Goal: Task Accomplishment & Management: Manage account settings

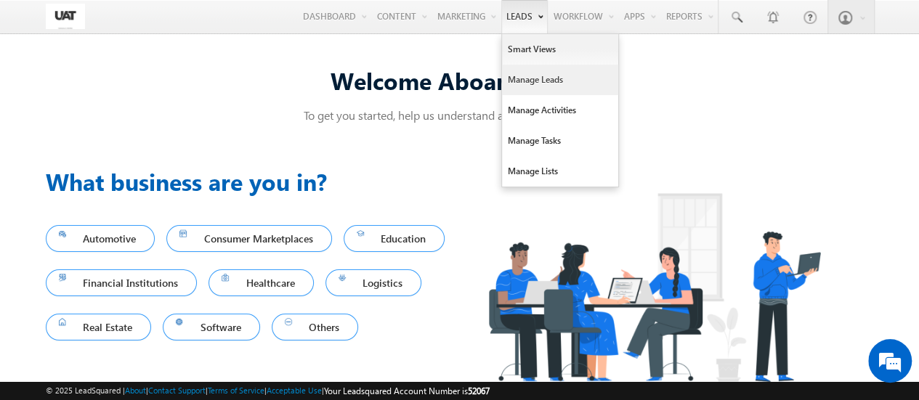
click at [524, 73] on link "Manage Leads" at bounding box center [560, 80] width 116 height 30
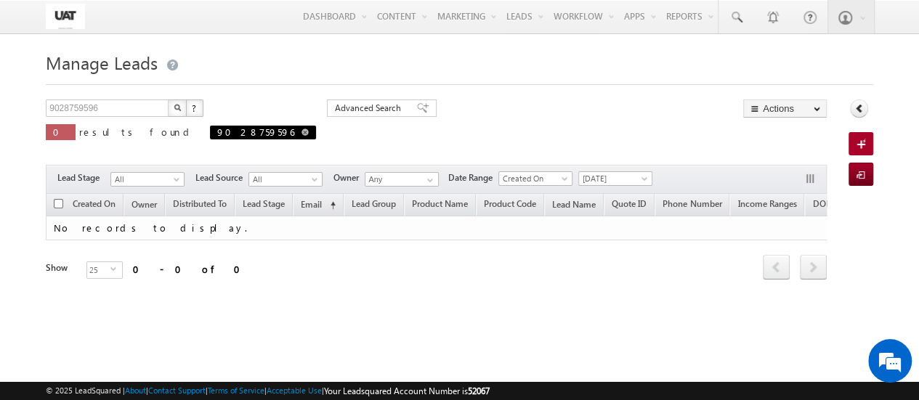
click at [210, 133] on span "9028759596" at bounding box center [263, 133] width 106 height 14
click at [301, 133] on span at bounding box center [304, 132] width 7 height 7
type input "Search Leads"
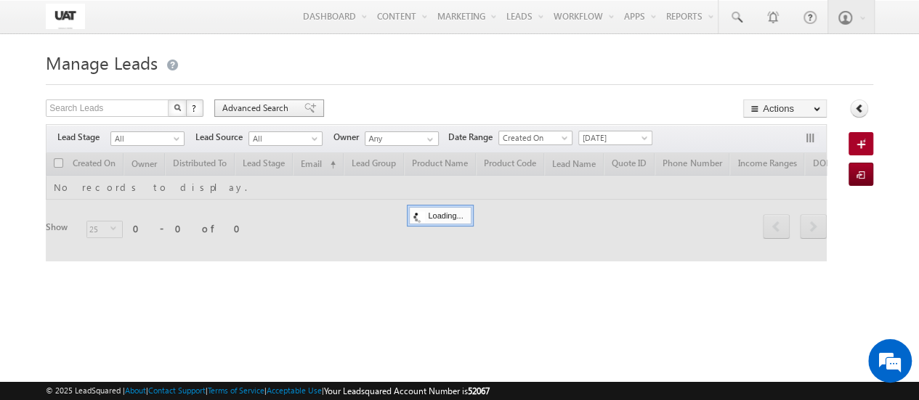
click at [269, 113] on span "Advanced Search" at bounding box center [257, 108] width 70 height 13
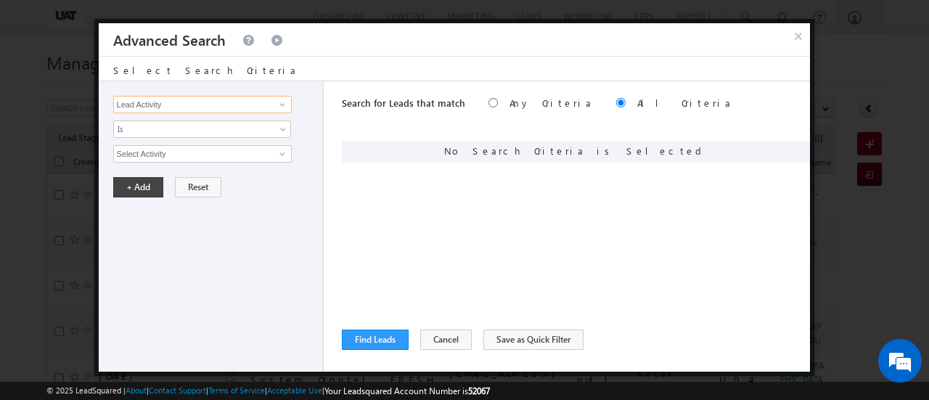
click at [227, 102] on input "Lead Activity" at bounding box center [202, 104] width 179 height 17
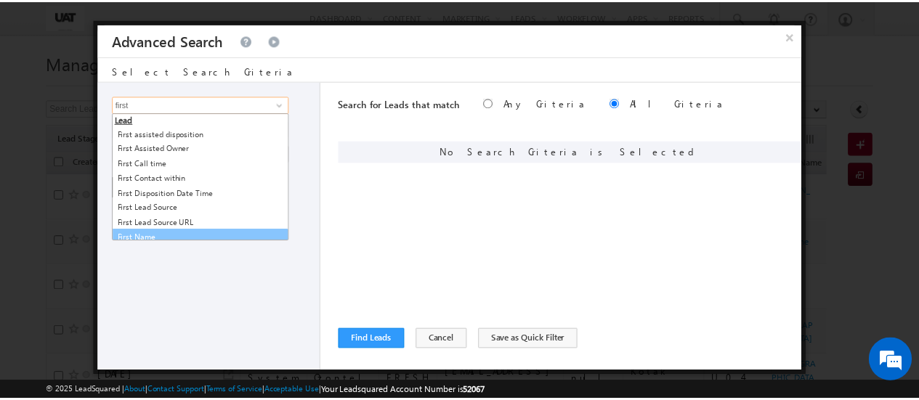
scroll to position [6, 0]
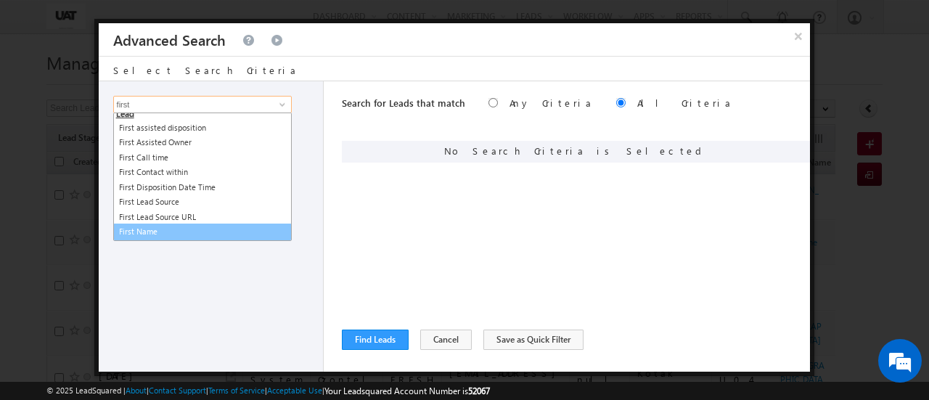
click at [134, 229] on link "First Name" at bounding box center [202, 232] width 179 height 17
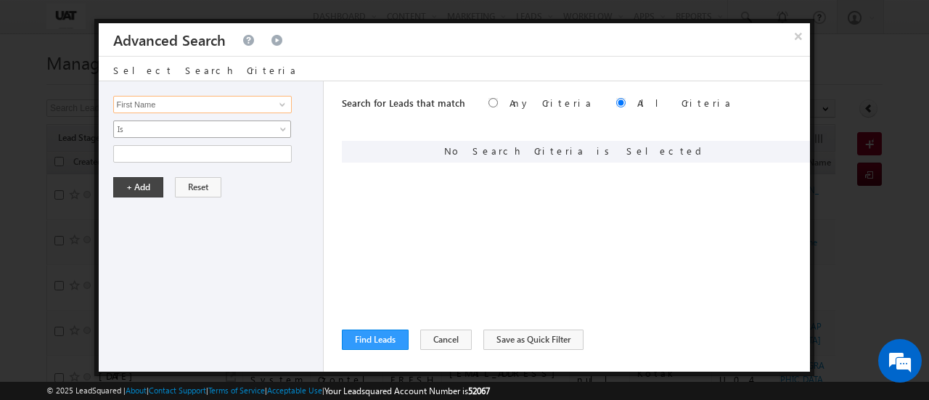
type input "First Name"
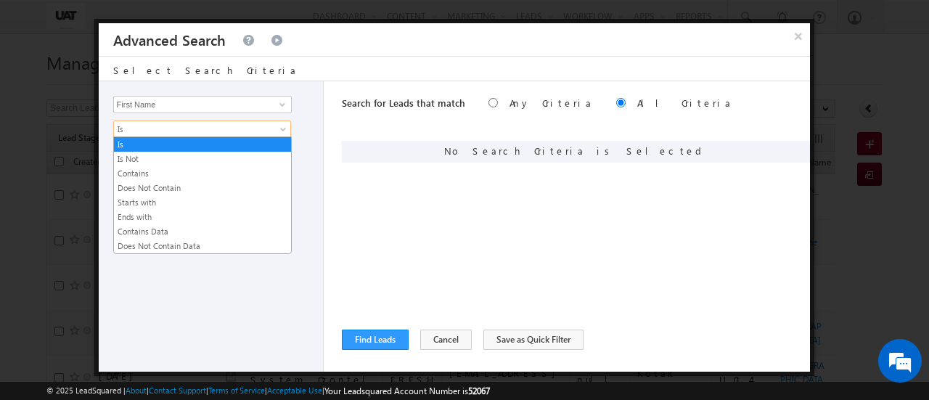
click at [221, 131] on span "Is" at bounding box center [193, 129] width 158 height 13
click at [172, 171] on link "Contains" at bounding box center [202, 173] width 177 height 13
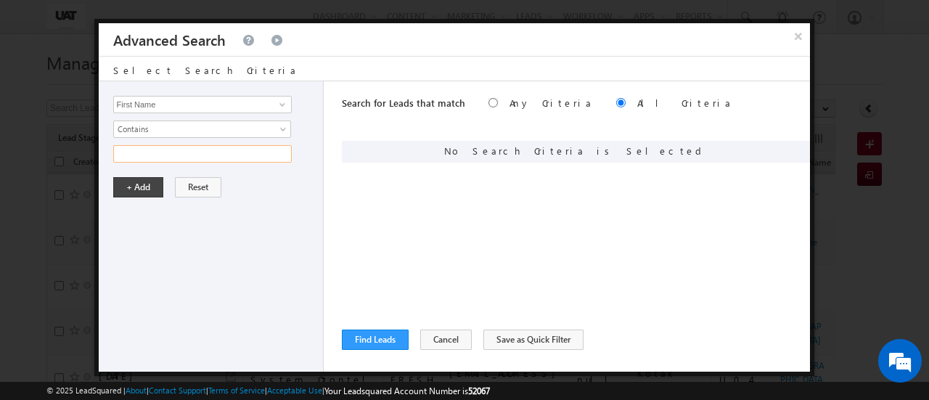
click at [203, 152] on input "text" at bounding box center [202, 153] width 179 height 17
type input "urmi"
click at [137, 184] on button "+ Add" at bounding box center [138, 187] width 50 height 20
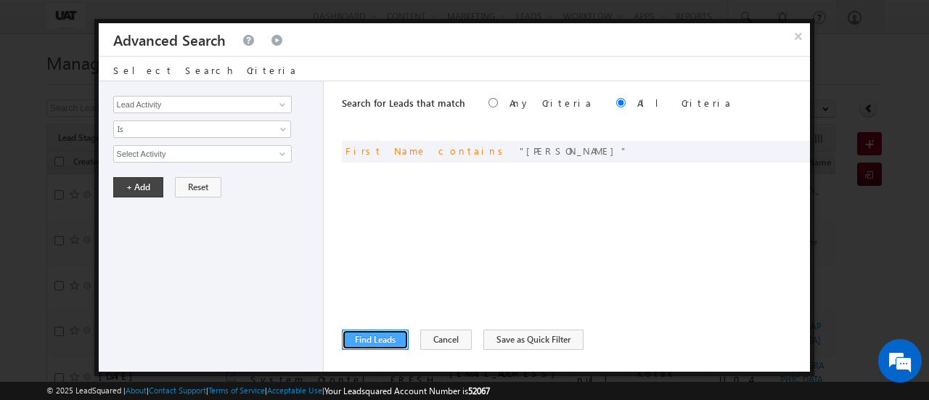
click at [375, 339] on button "Find Leads" at bounding box center [375, 340] width 67 height 20
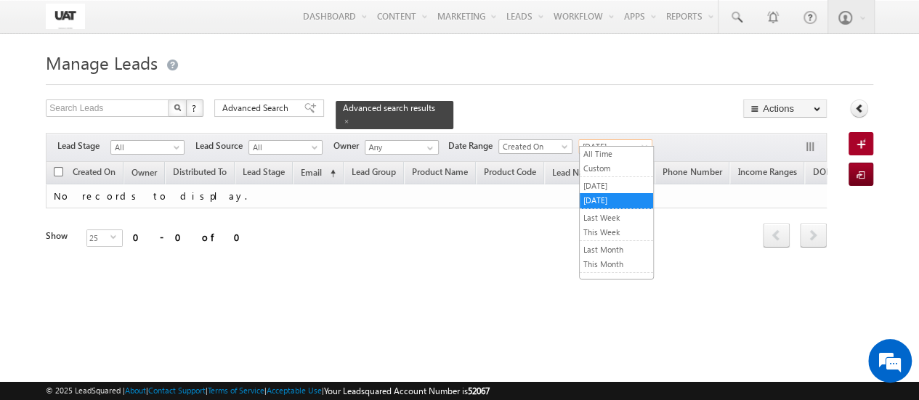
click at [622, 140] on span "[DATE]" at bounding box center [613, 146] width 69 height 13
click at [610, 150] on link "All Time" at bounding box center [615, 153] width 73 height 13
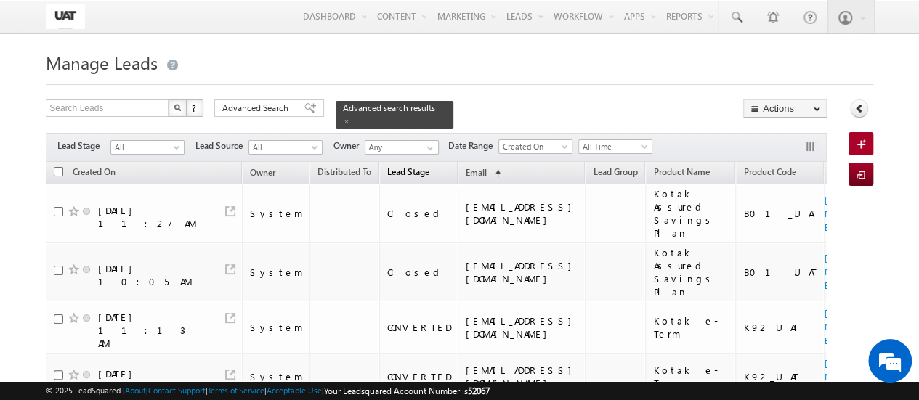
click at [404, 166] on span "Lead Stage" at bounding box center [408, 171] width 42 height 11
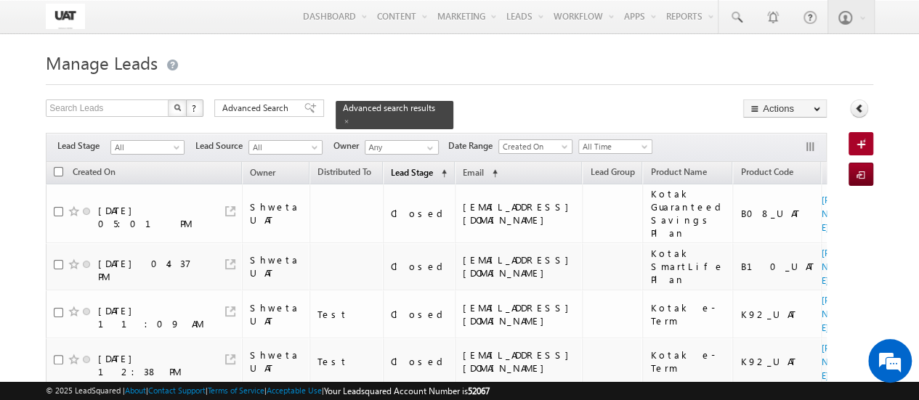
click at [404, 167] on span "Lead Stage" at bounding box center [412, 172] width 42 height 11
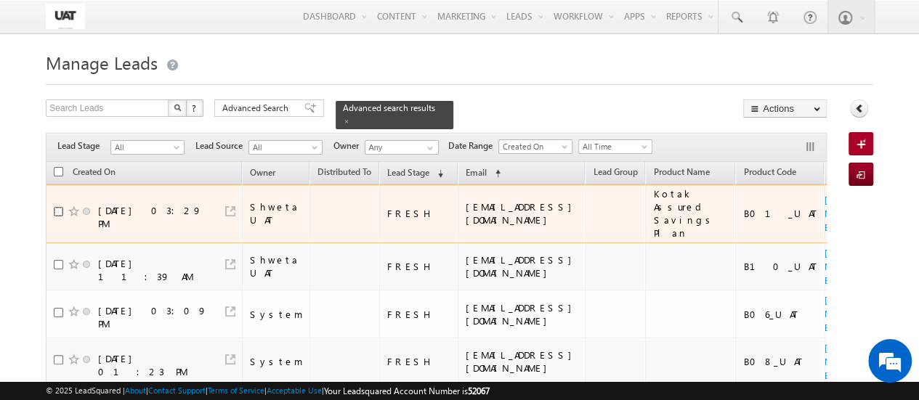
click at [57, 207] on input "checkbox" at bounding box center [58, 211] width 9 height 9
checkbox input "true"
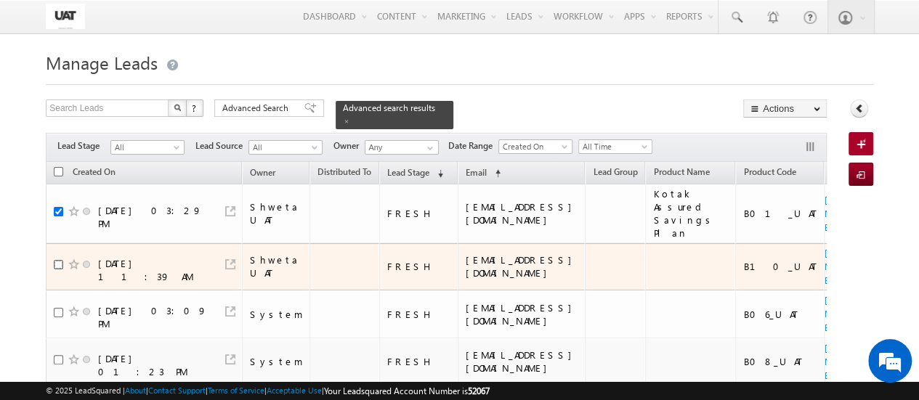
click at [58, 260] on input "checkbox" at bounding box center [58, 264] width 9 height 9
checkbox input "true"
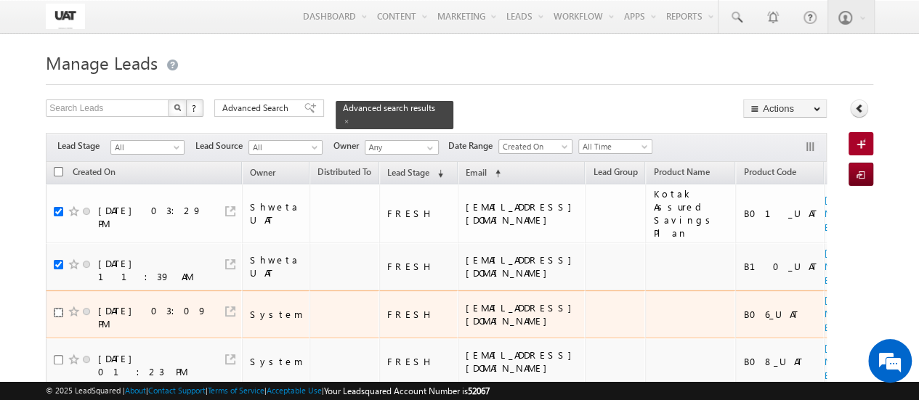
click at [57, 308] on input "checkbox" at bounding box center [58, 312] width 9 height 9
checkbox input "true"
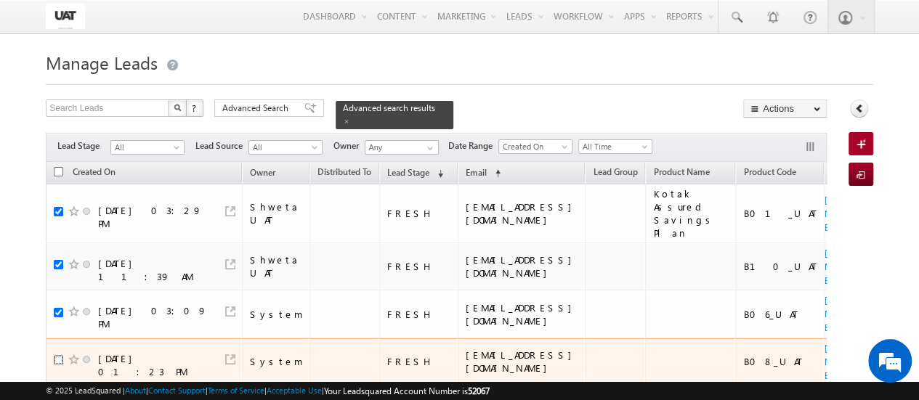
click at [59, 355] on input "checkbox" at bounding box center [58, 359] width 9 height 9
checkbox input "true"
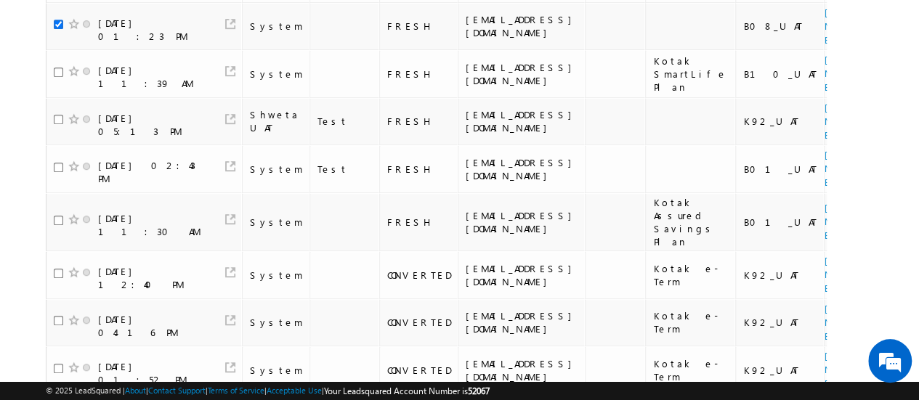
scroll to position [349, 0]
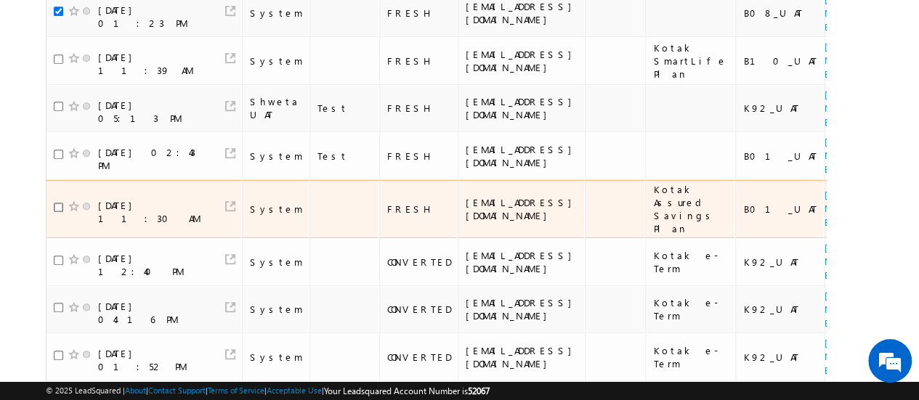
click at [58, 203] on input "checkbox" at bounding box center [58, 207] width 9 height 9
checkbox input "true"
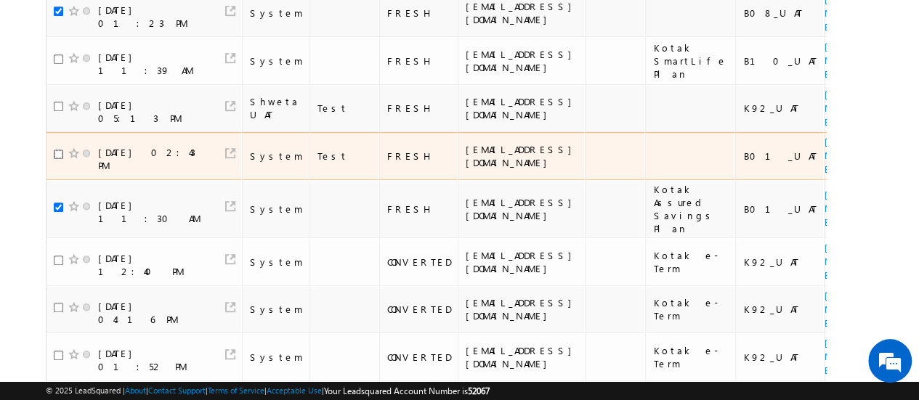
click at [58, 150] on input "checkbox" at bounding box center [58, 154] width 9 height 9
checkbox input "true"
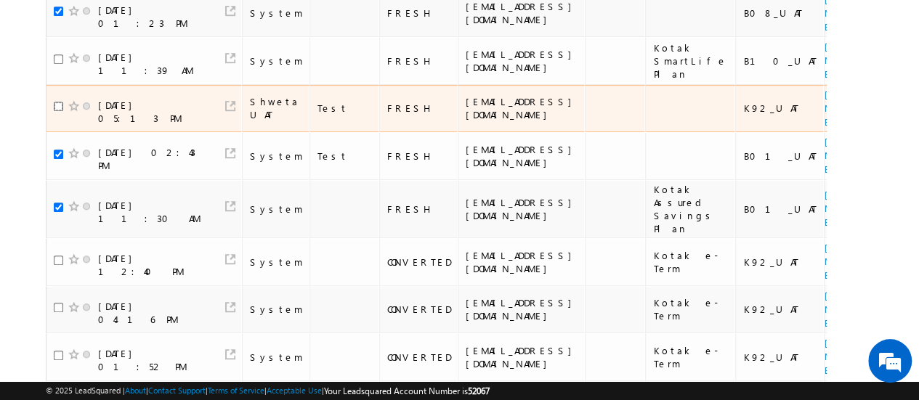
click at [57, 102] on input "checkbox" at bounding box center [58, 106] width 9 height 9
checkbox input "true"
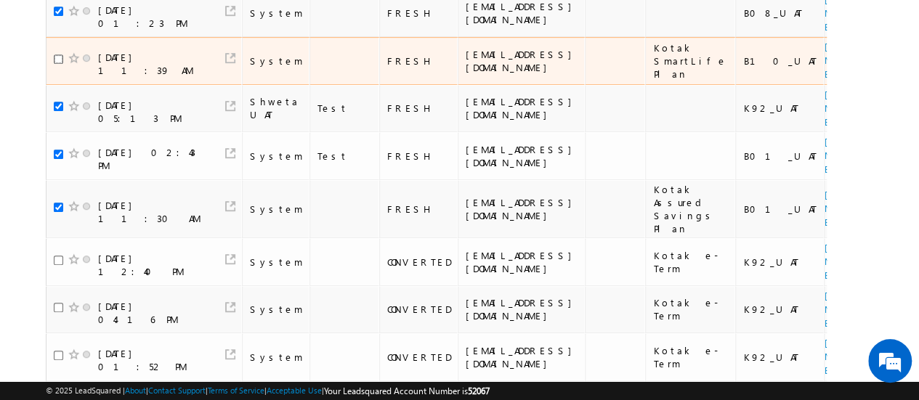
click at [54, 54] on input "checkbox" at bounding box center [58, 58] width 9 height 9
checkbox input "true"
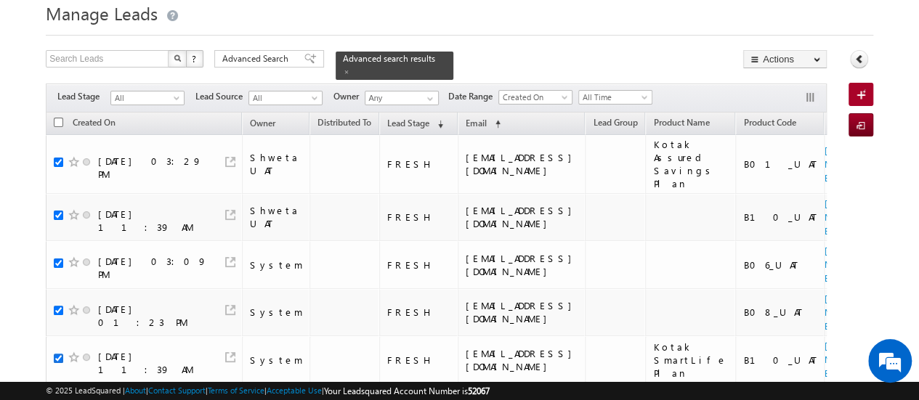
scroll to position [48, 0]
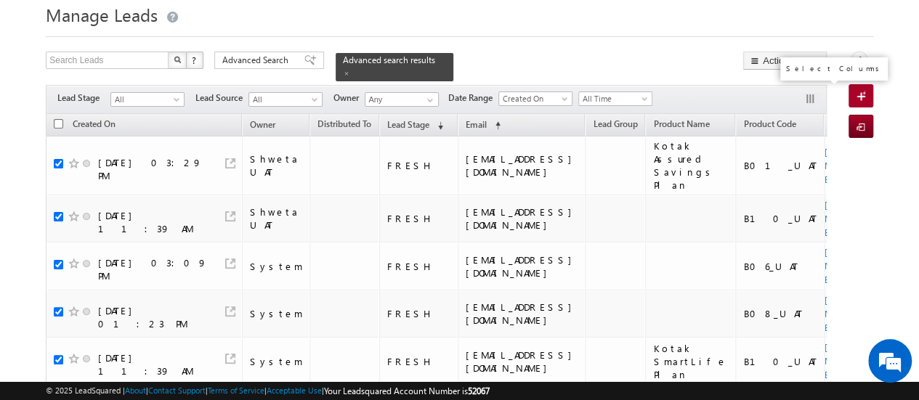
click at [810, 93] on button "button" at bounding box center [811, 100] width 15 height 15
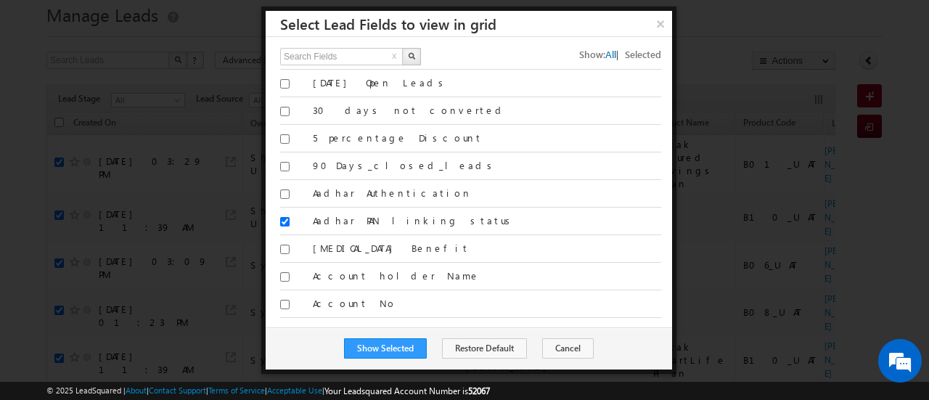
click at [701, 23] on div at bounding box center [464, 200] width 929 height 400
click at [663, 22] on button "×" at bounding box center [660, 23] width 24 height 25
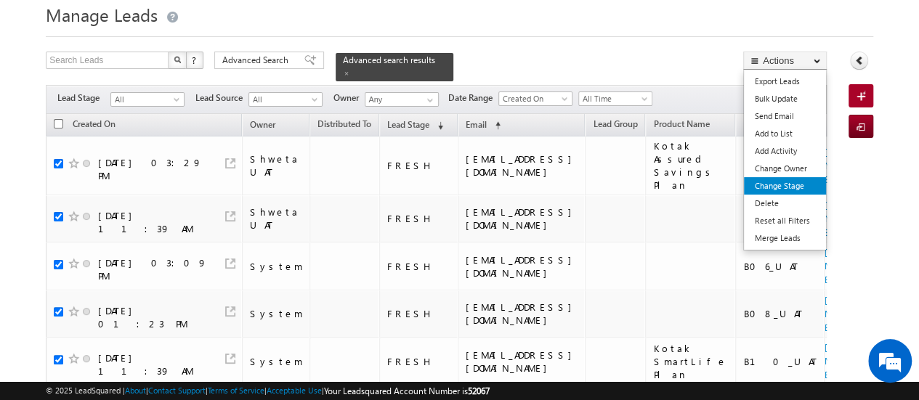
click at [776, 185] on link "Change Stage" at bounding box center [785, 185] width 82 height 17
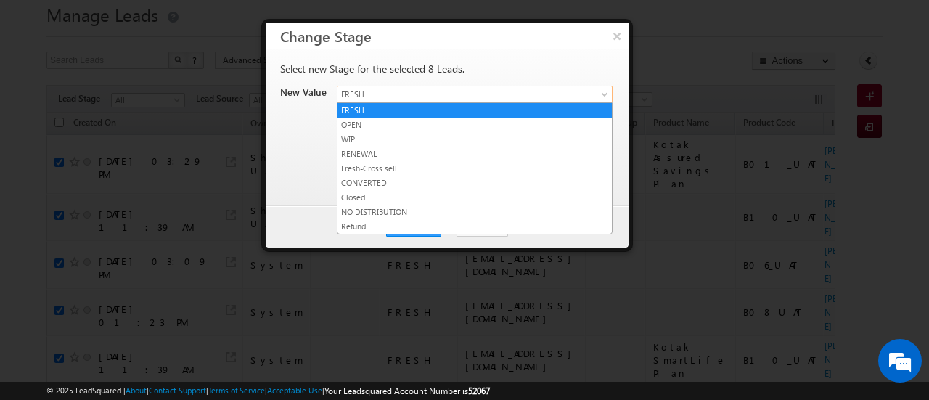
click at [607, 88] on link "FRESH" at bounding box center [475, 94] width 276 height 17
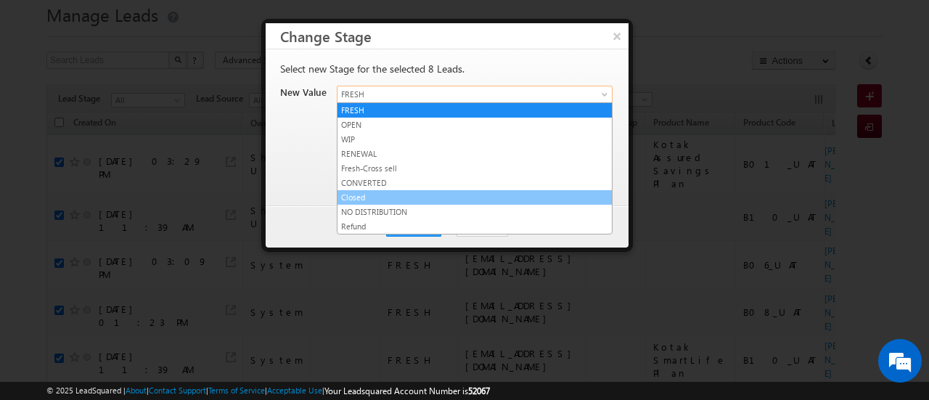
click at [349, 197] on link "Closed" at bounding box center [475, 197] width 274 height 13
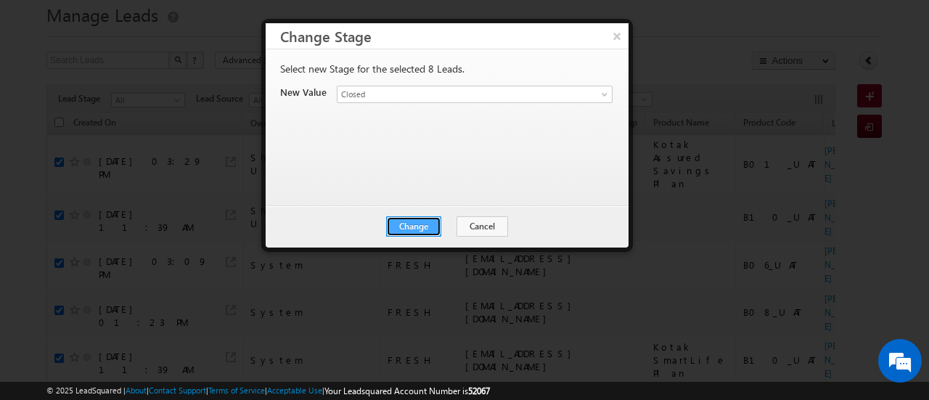
click at [415, 226] on button "Change" at bounding box center [413, 226] width 55 height 20
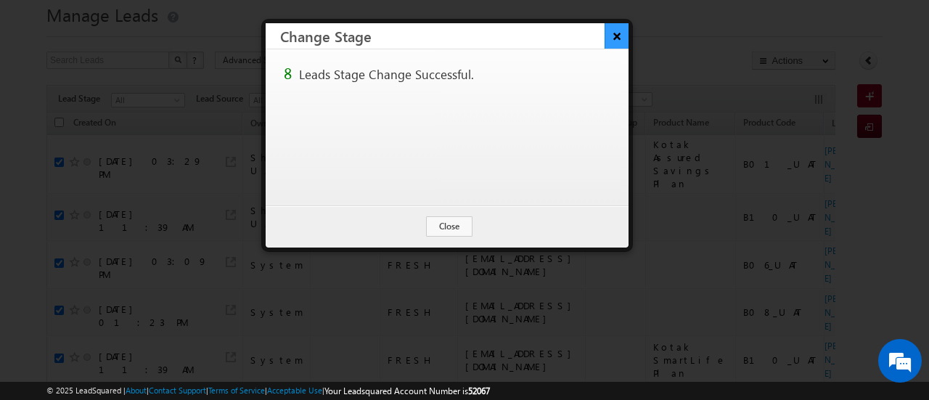
click at [612, 36] on button "×" at bounding box center [617, 35] width 24 height 25
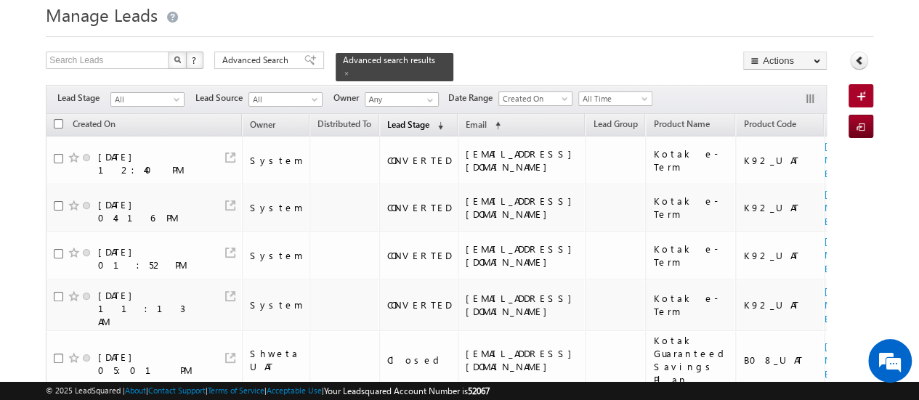
click at [387, 119] on span "Lead Stage" at bounding box center [408, 124] width 42 height 11
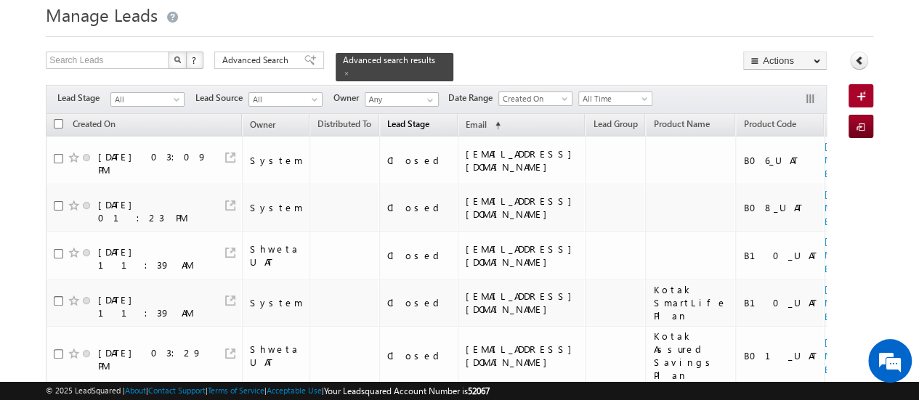
click at [387, 118] on span "Lead Stage" at bounding box center [408, 123] width 42 height 11
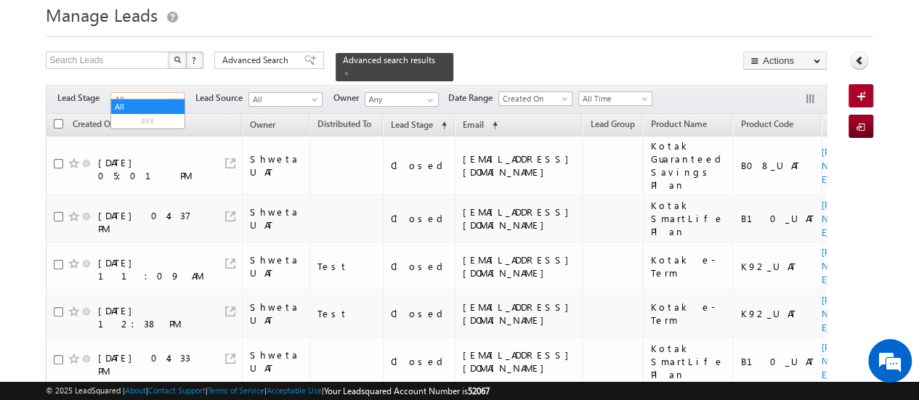
click at [148, 93] on span "All" at bounding box center [145, 99] width 69 height 13
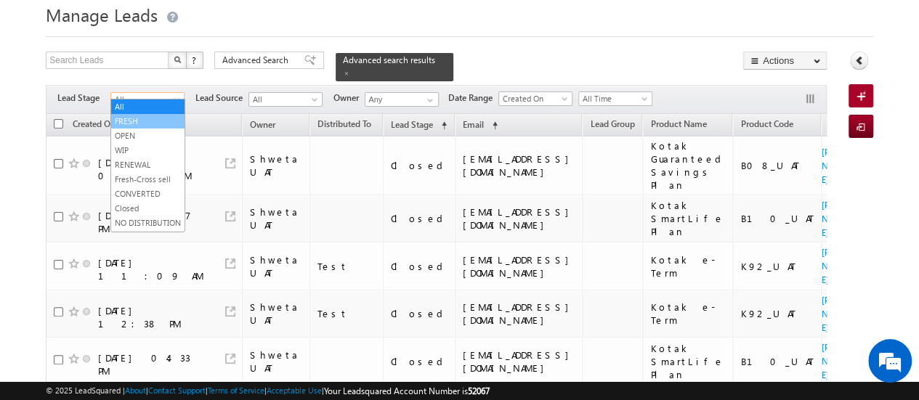
click at [168, 115] on link "FRESH" at bounding box center [147, 121] width 73 height 13
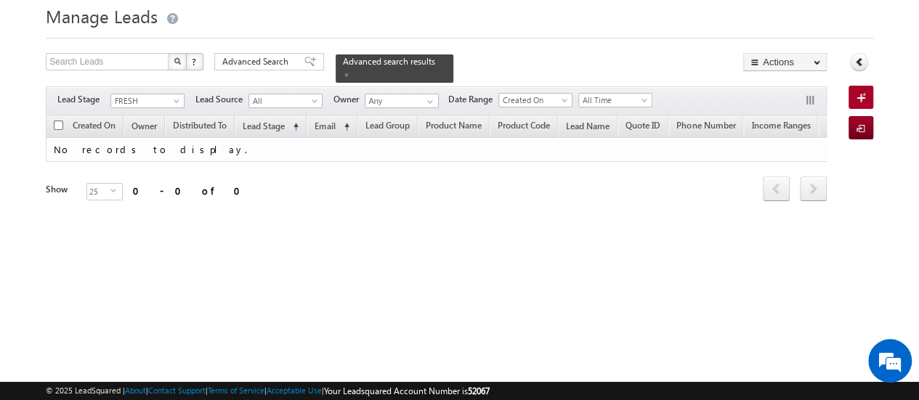
scroll to position [47, 0]
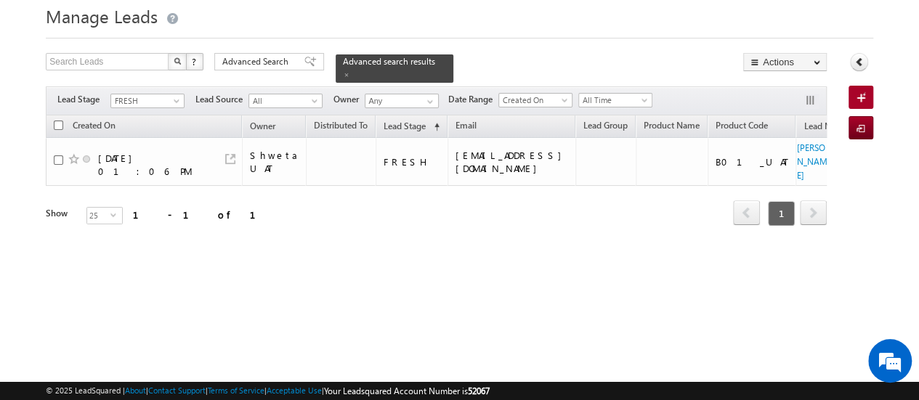
click at [407, 306] on div "Manage Leads New Lead Create Search Leads X ? 1 results found Advanced Search A…" at bounding box center [459, 182] width 827 height 363
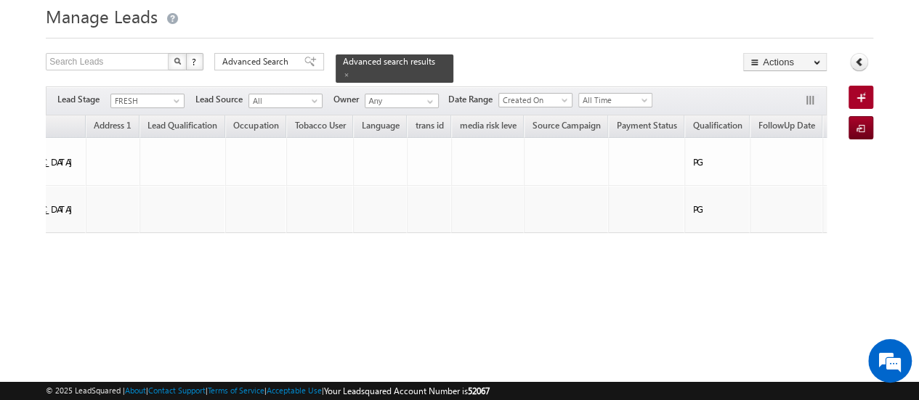
scroll to position [0, 2746]
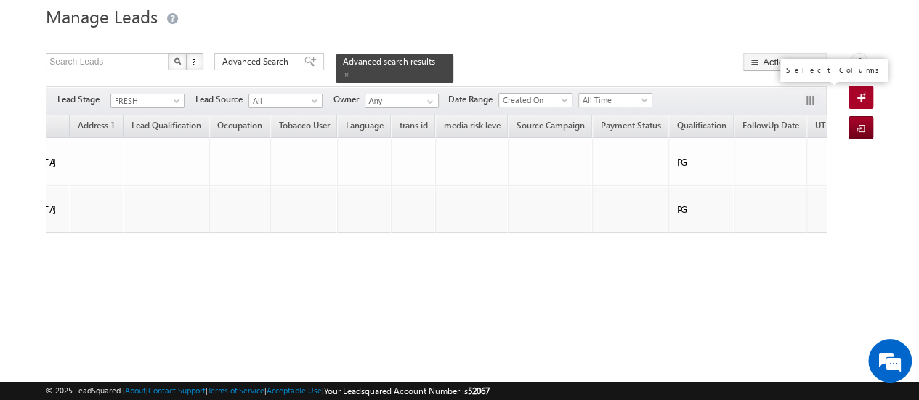
click at [806, 94] on button "button" at bounding box center [811, 101] width 15 height 15
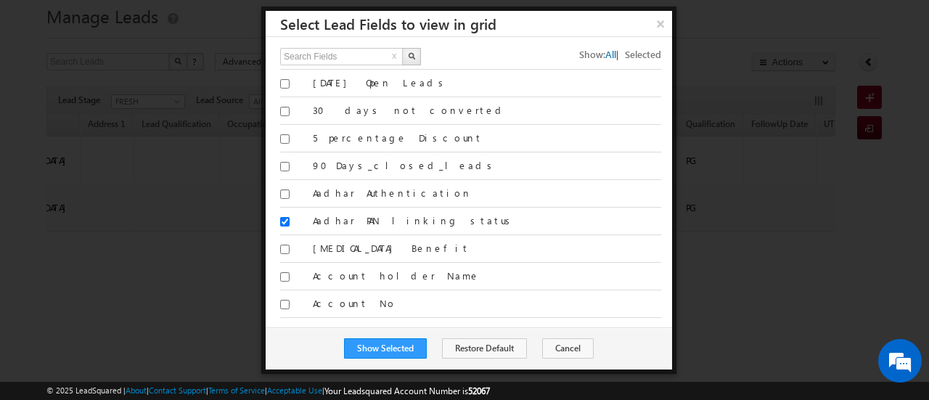
click at [396, 53] on button "x" at bounding box center [394, 57] width 9 height 17
click at [353, 59] on input "text" at bounding box center [342, 56] width 124 height 17
type input "created on"
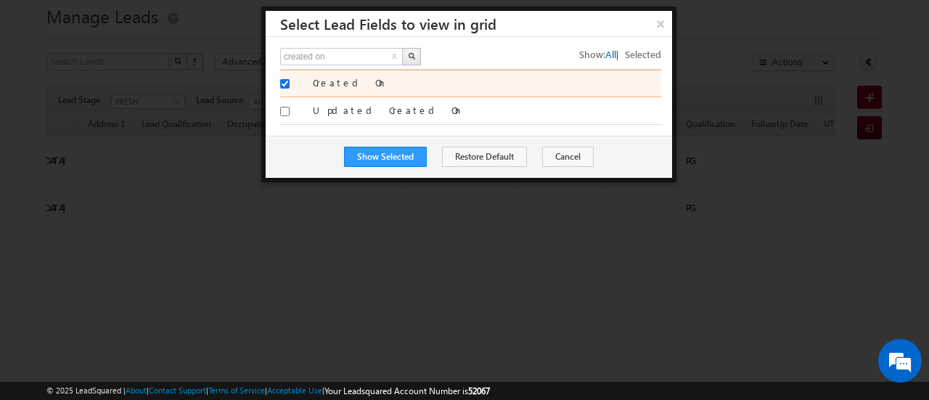
click at [283, 81] on input "Created On" at bounding box center [284, 83] width 9 height 9
checkbox input "true"
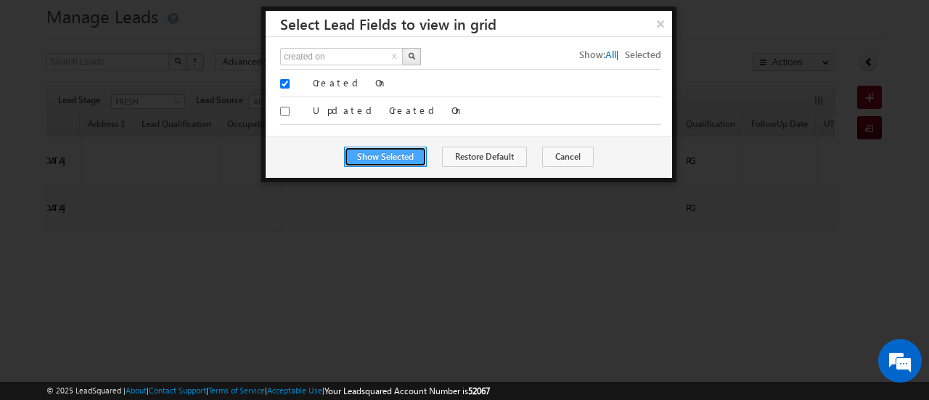
click at [391, 152] on button "Show Selected" at bounding box center [385, 157] width 83 height 20
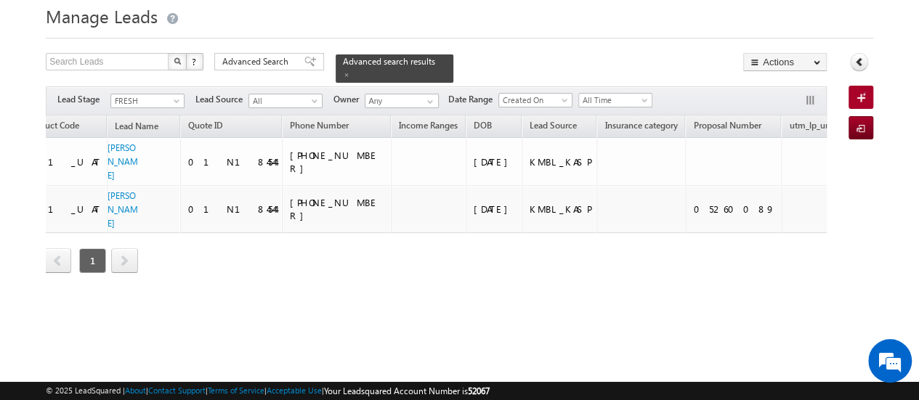
scroll to position [0, 6]
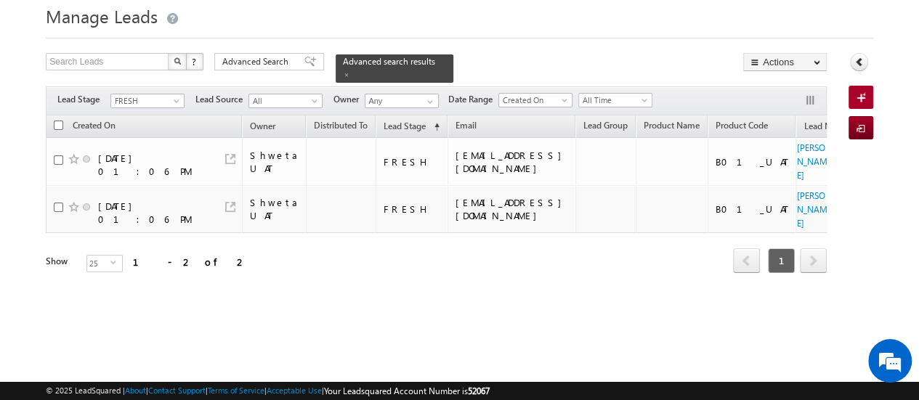
scroll to position [0, 683]
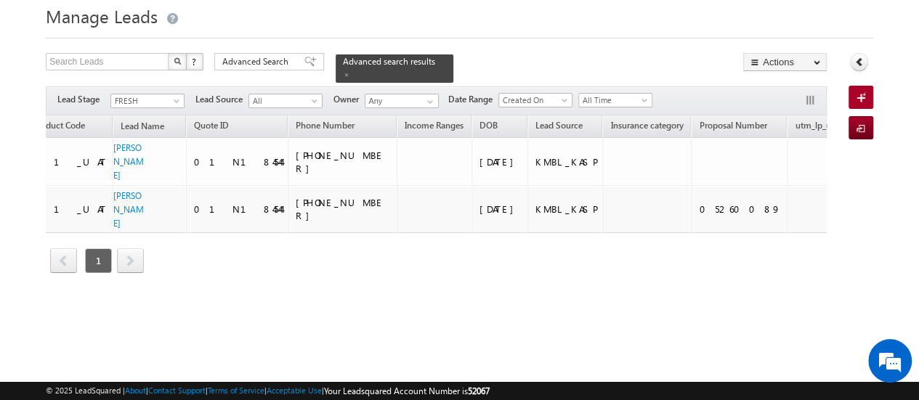
click at [731, 291] on div "Created On Owner Distributed To Lead Stage (sorted ascending) Email Lead Group …" at bounding box center [436, 205] width 781 height 180
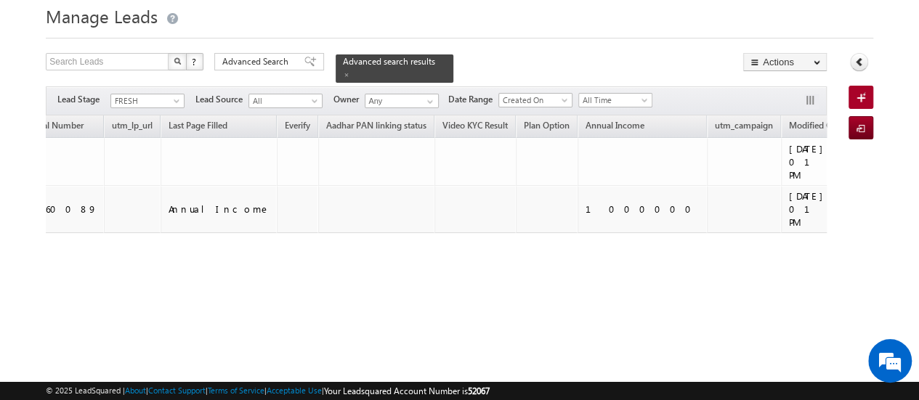
click at [731, 291] on div "Created On Owner Distributed To Lead Stage (sorted ascending) Email Lead Group …" at bounding box center [436, 205] width 781 height 180
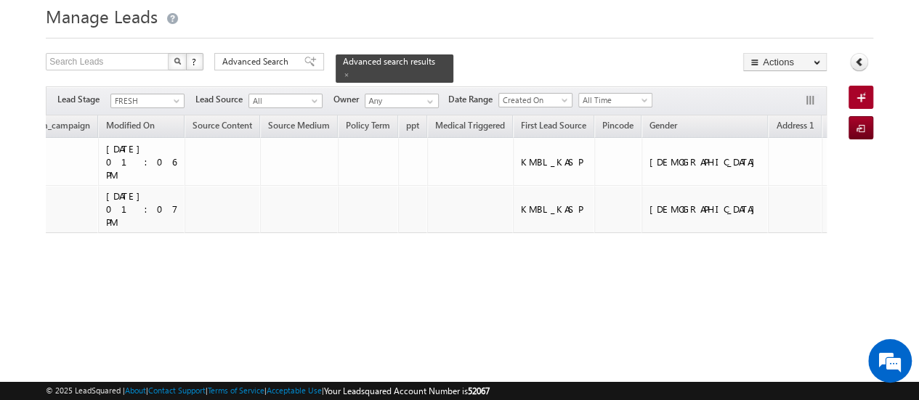
click at [731, 291] on div "Created On Owner Distributed To Lead Stage (sorted ascending) Email Lead Group …" at bounding box center [436, 205] width 781 height 180
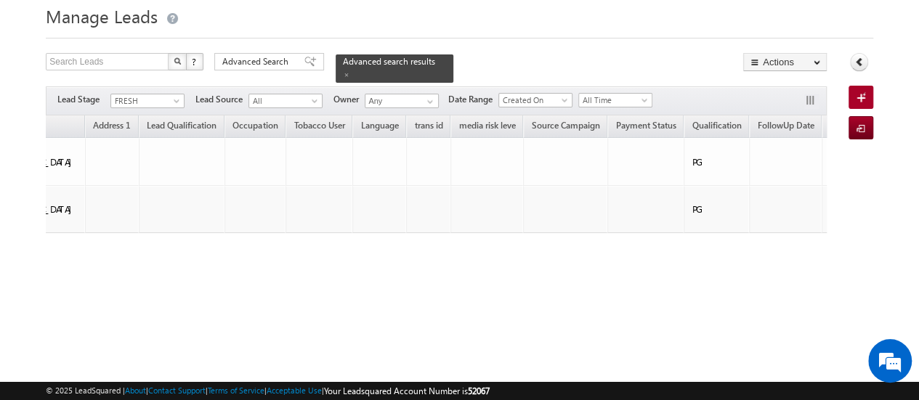
click at [731, 291] on div "Created On Owner Distributed To Lead Stage (sorted ascending) Email Lead Group …" at bounding box center [436, 205] width 781 height 180
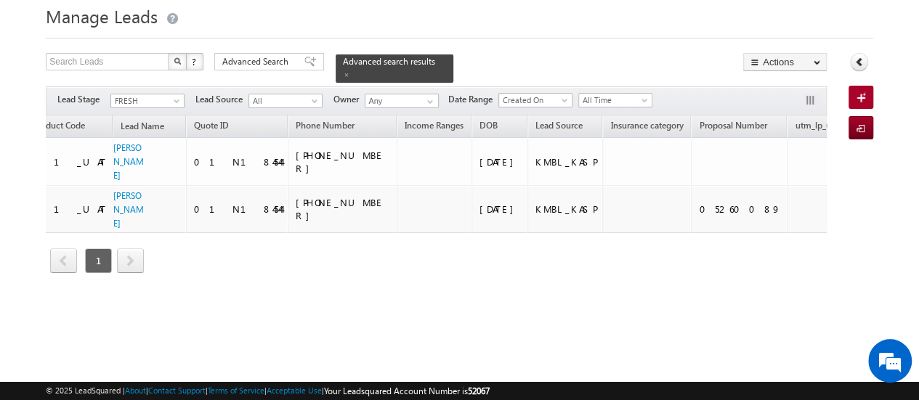
scroll to position [0, 0]
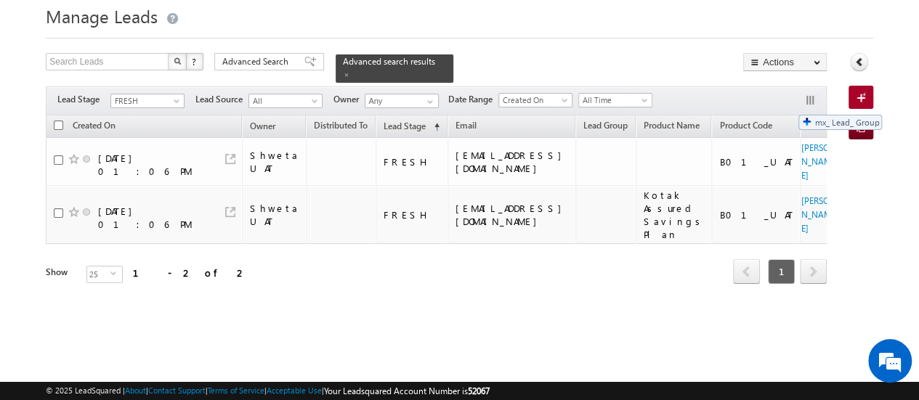
drag, startPoint x: 602, startPoint y: 118, endPoint x: 791, endPoint y: 107, distance: 189.1
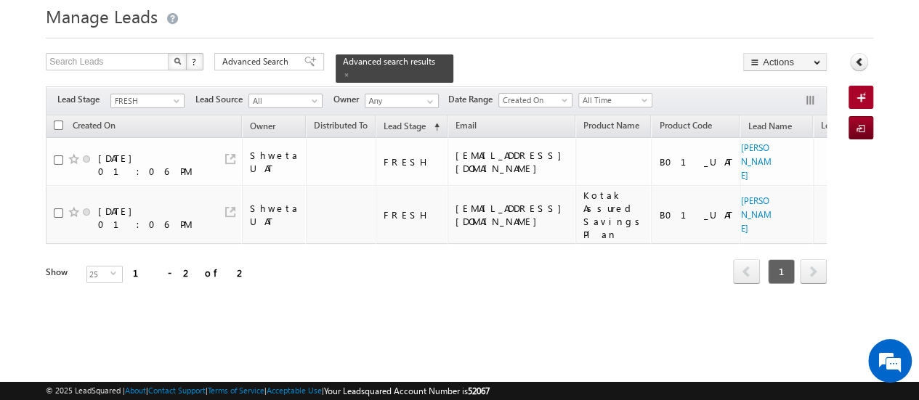
scroll to position [0, 683]
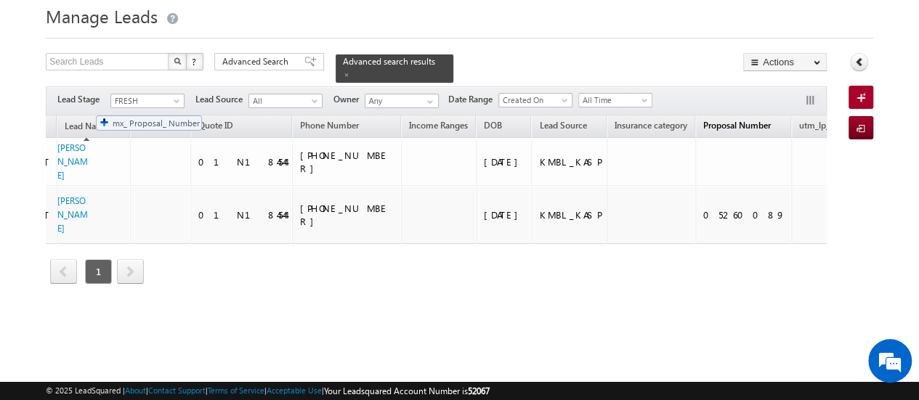
drag, startPoint x: 654, startPoint y: 114, endPoint x: 89, endPoint y: 107, distance: 565.7
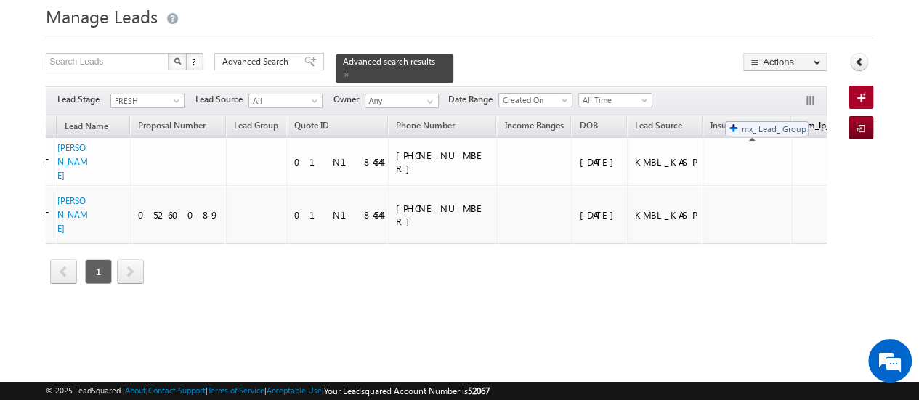
drag, startPoint x: 198, startPoint y: 115, endPoint x: 717, endPoint y: 113, distance: 519.2
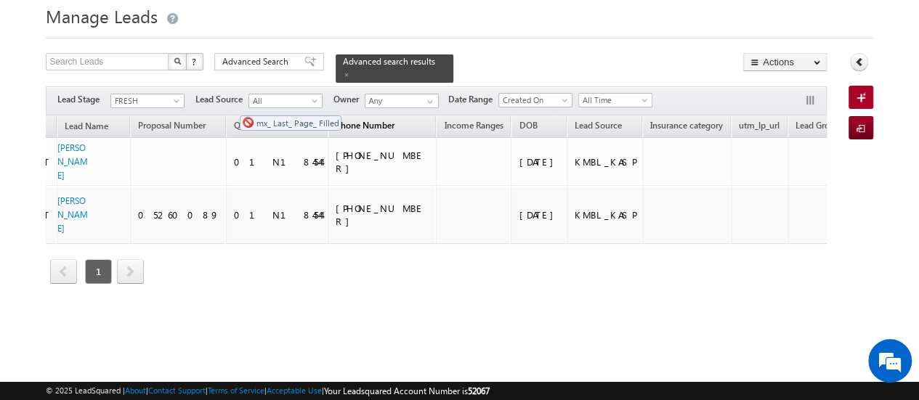
drag, startPoint x: 790, startPoint y: 115, endPoint x: 233, endPoint y: 107, distance: 557.0
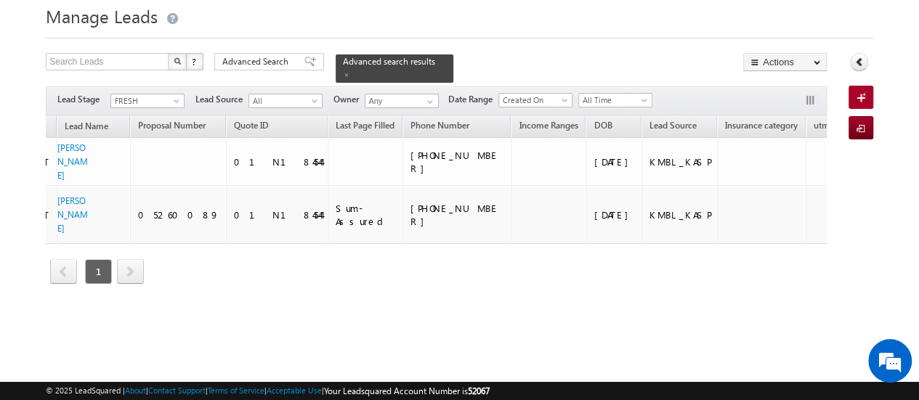
scroll to position [0, 0]
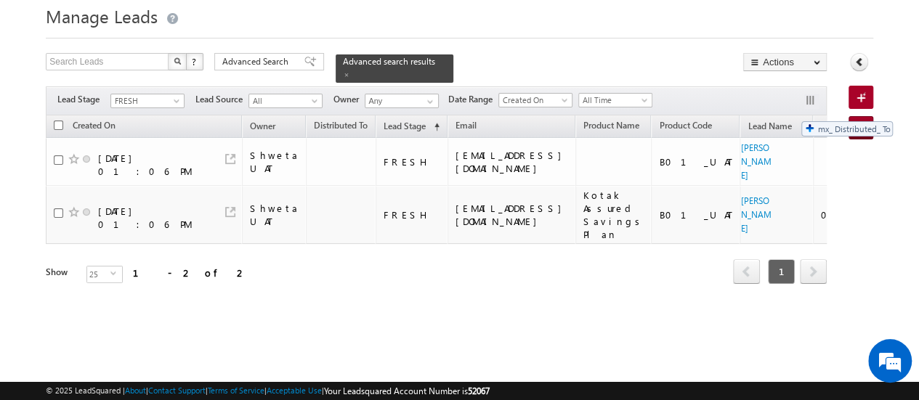
drag, startPoint x: 322, startPoint y: 112, endPoint x: 794, endPoint y: 113, distance: 471.3
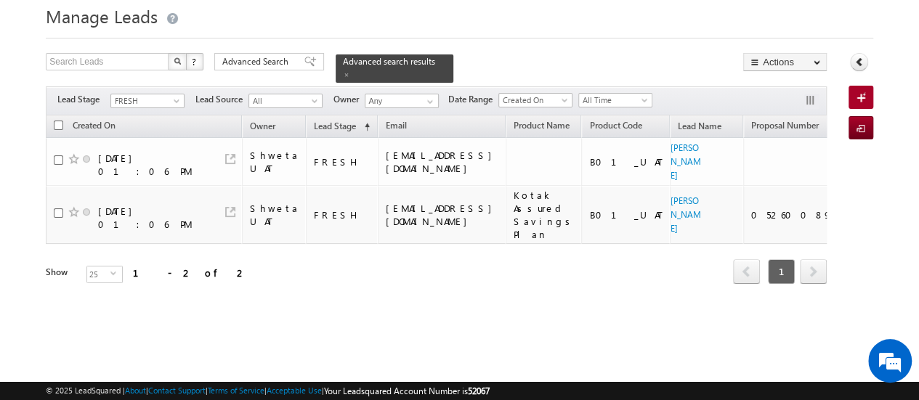
scroll to position [0, 683]
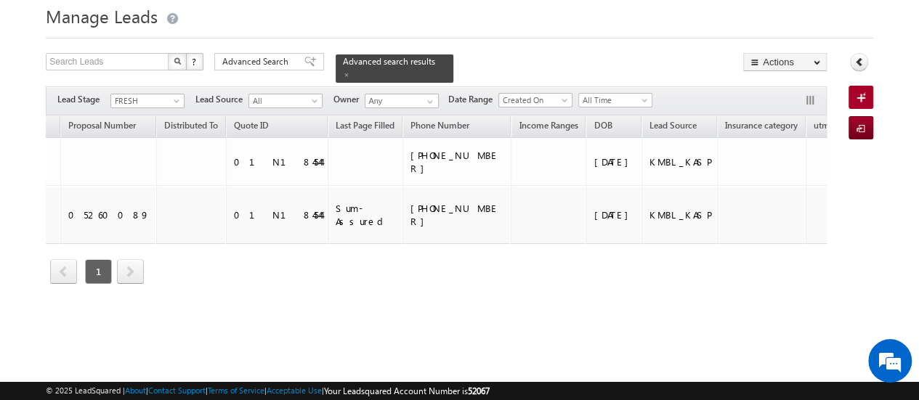
click at [725, 291] on div "Created On Owner Lead Stage (sorted ascending) Email Product Name Product Code …" at bounding box center [436, 210] width 781 height 191
drag, startPoint x: 134, startPoint y: 117, endPoint x: 686, endPoint y: 102, distance: 552.1
click at [686, 102] on div "Search Leads X ? 2 results found Advanced Search Advanced Search Advanced searc…" at bounding box center [436, 189] width 781 height 272
drag, startPoint x: 147, startPoint y: 117, endPoint x: 640, endPoint y: 112, distance: 493.1
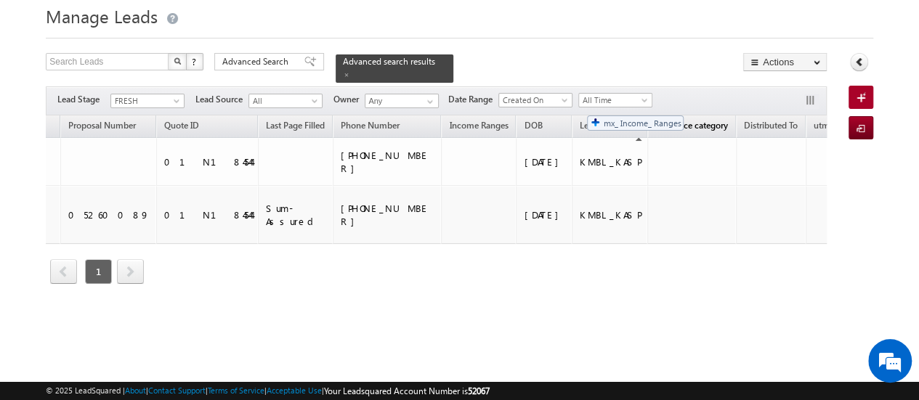
drag, startPoint x: 385, startPoint y: 113, endPoint x: 579, endPoint y: 107, distance: 194.7
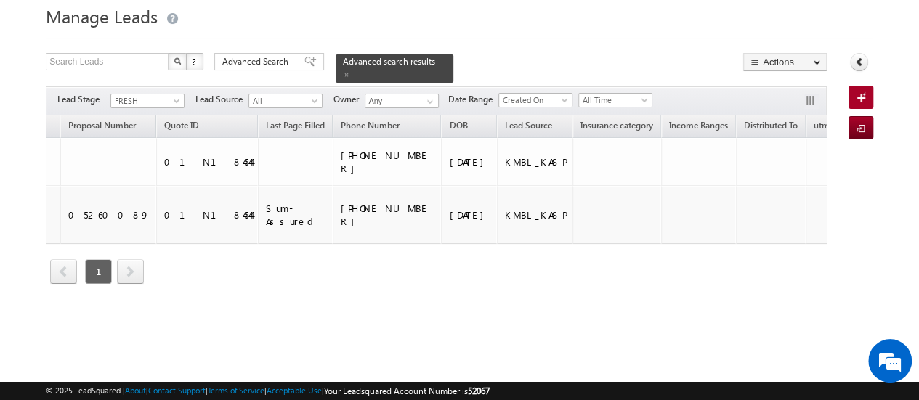
scroll to position [0, 0]
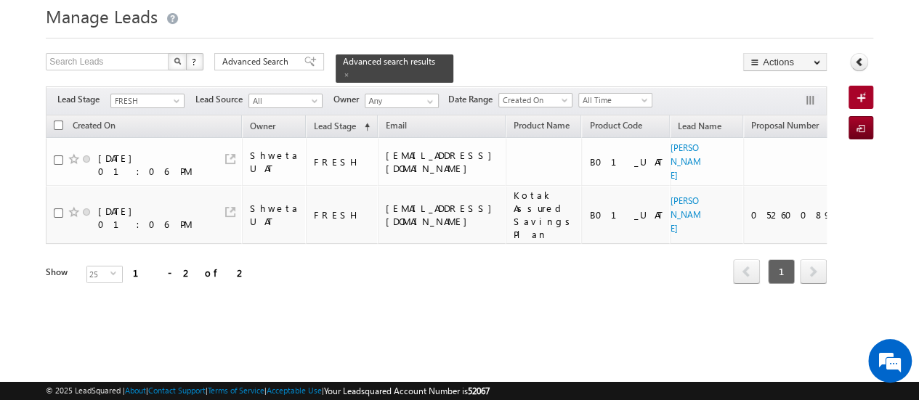
click at [407, 115] on th "Email" at bounding box center [442, 126] width 128 height 23
drag, startPoint x: 407, startPoint y: 115, endPoint x: 765, endPoint y: 105, distance: 358.9
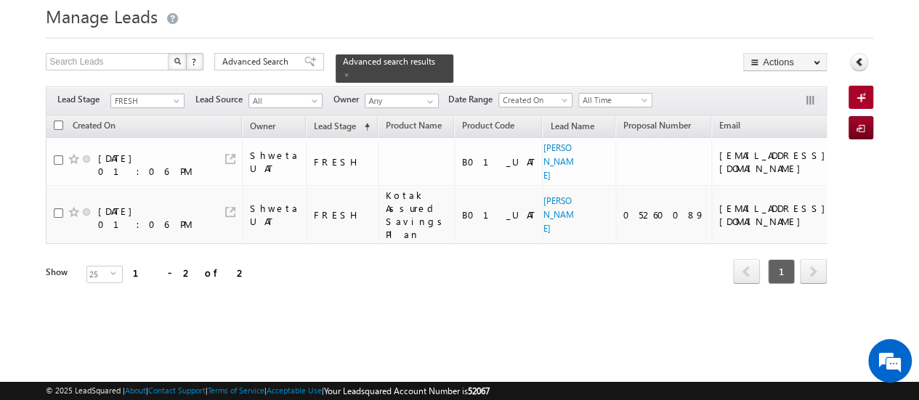
scroll to position [0, 683]
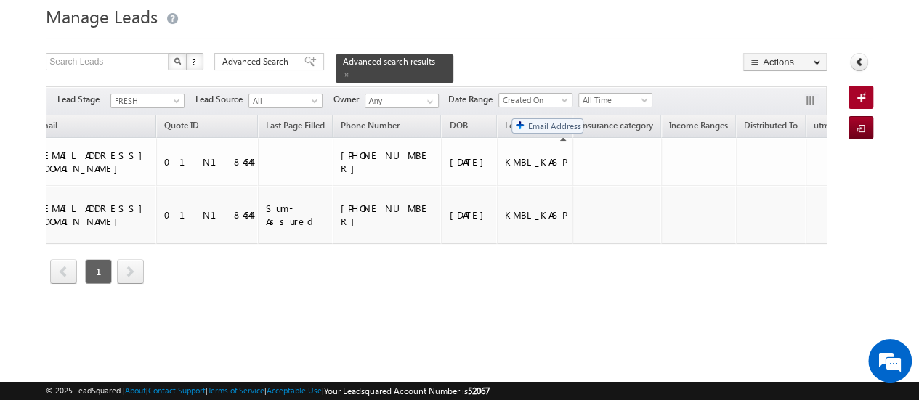
drag, startPoint x: 60, startPoint y: 108, endPoint x: 501, endPoint y: 110, distance: 440.8
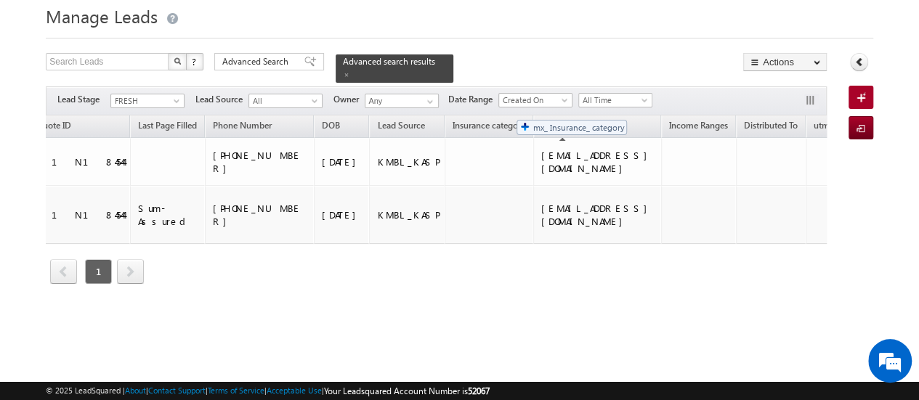
drag, startPoint x: 378, startPoint y: 117, endPoint x: 508, endPoint y: 109, distance: 130.2
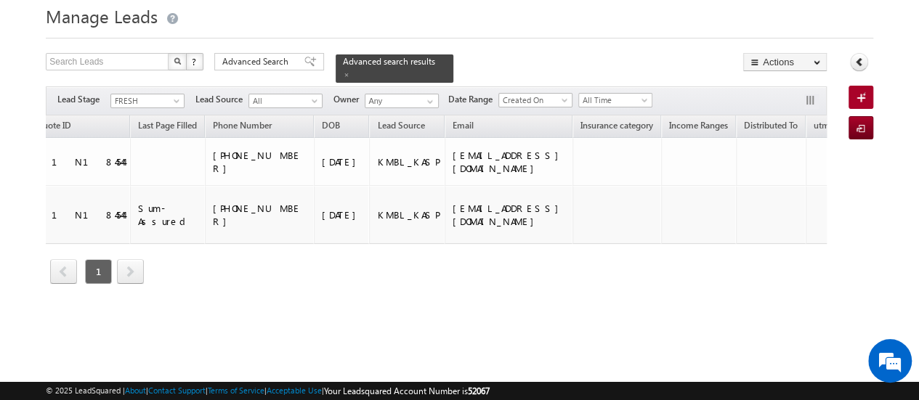
scroll to position [0, 0]
